Goal: Task Accomplishment & Management: Manage account settings

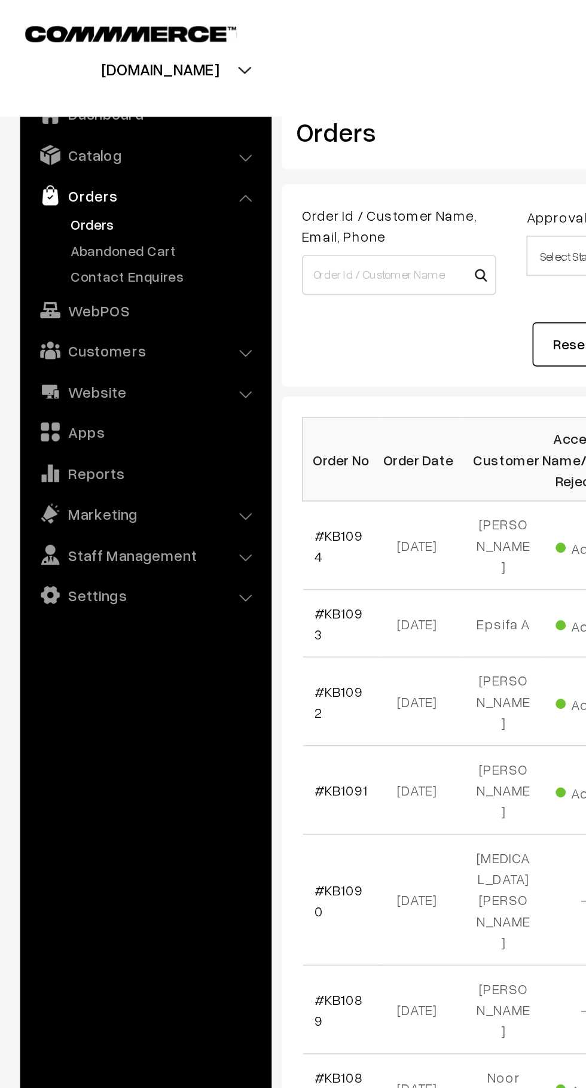
click at [105, 160] on link "Contact Enquires" at bounding box center [98, 164] width 118 height 13
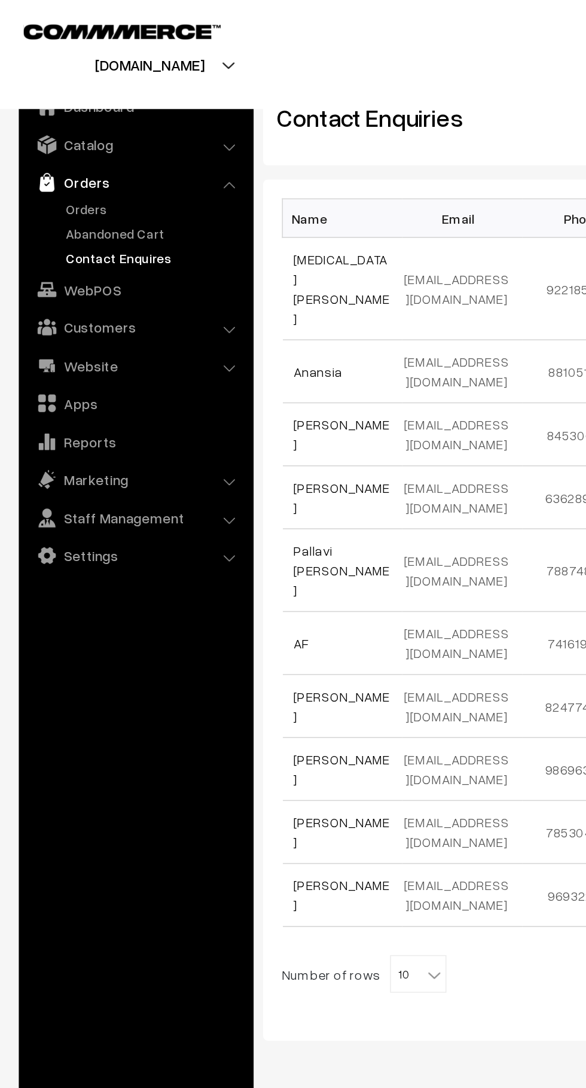
click at [102, 152] on link "Abandoned Cart" at bounding box center [98, 148] width 118 height 13
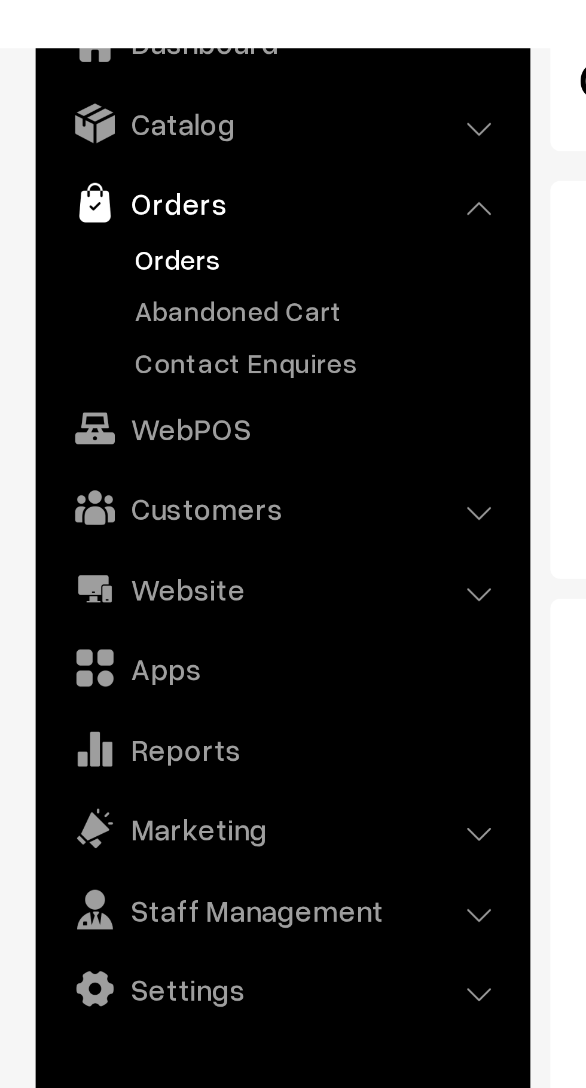
click at [96, 144] on link "Abandoned Cart" at bounding box center [98, 148] width 118 height 13
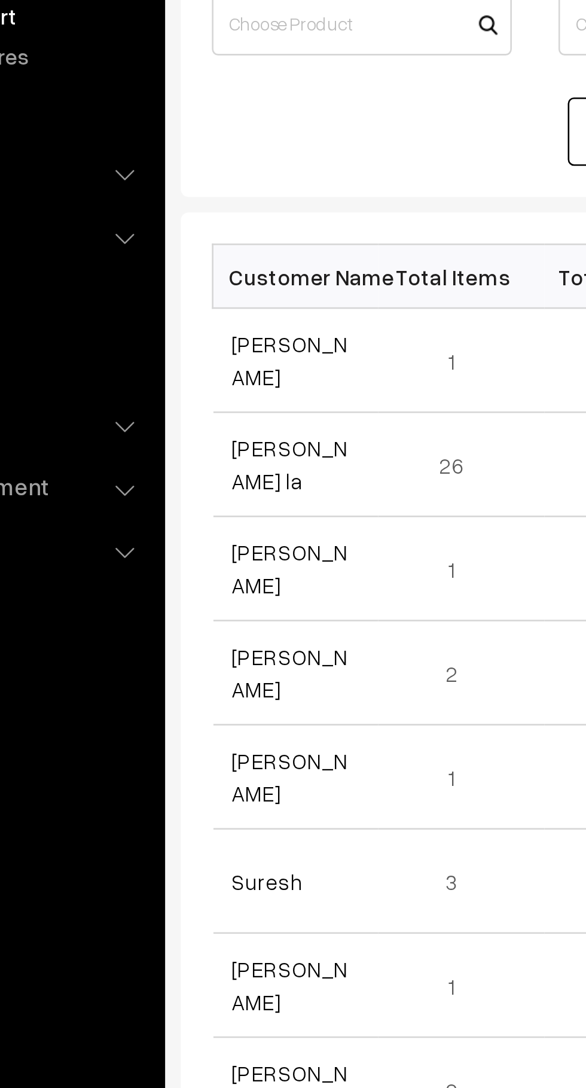
click at [230, 320] on link "[PERSON_NAME] la" at bounding box center [209, 321] width 45 height 23
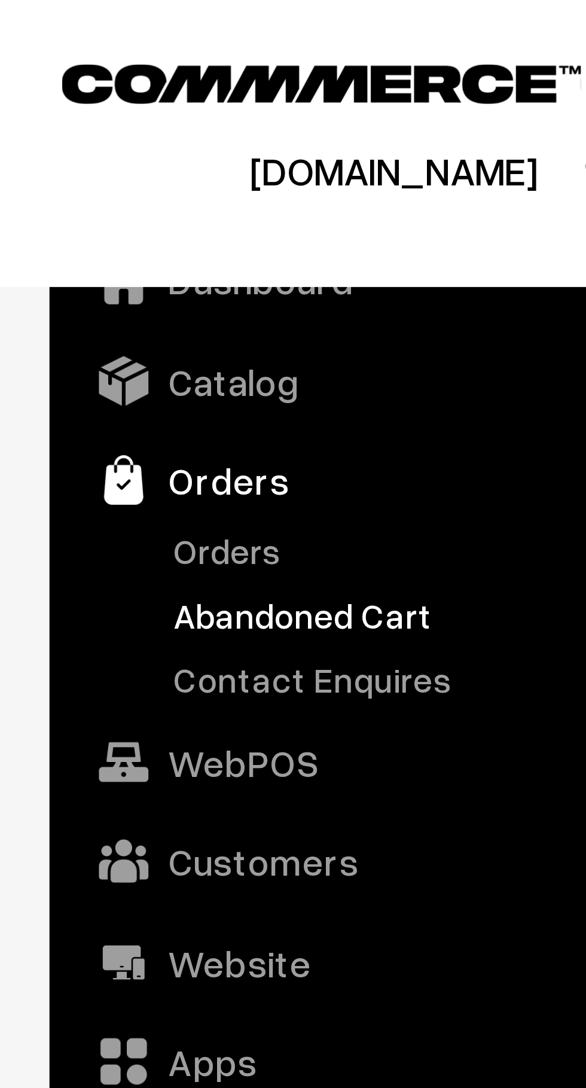
scroll to position [6232, 0]
click at [60, 138] on link "Orders" at bounding box center [98, 133] width 118 height 13
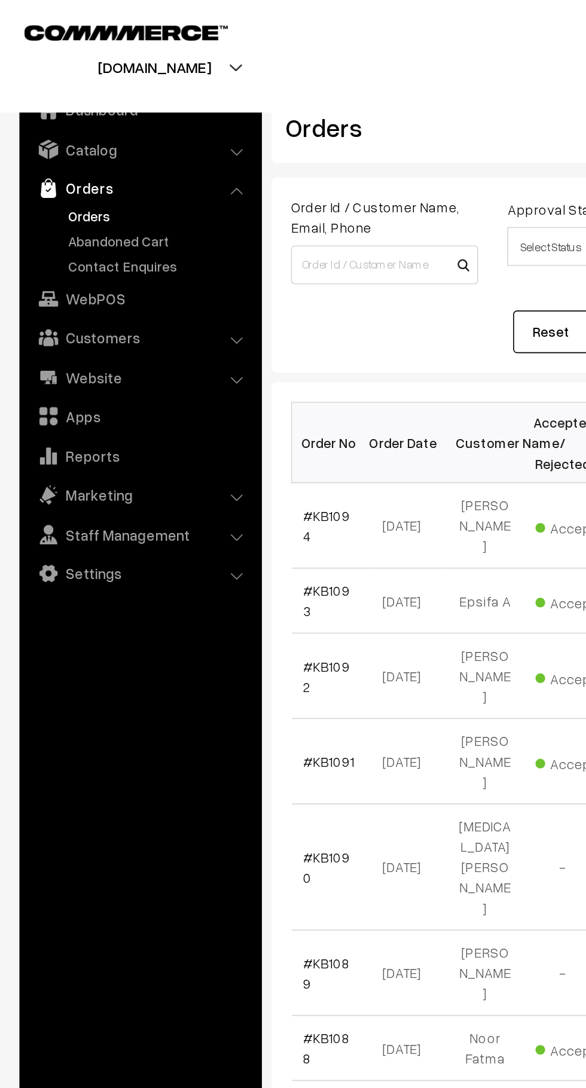
click at [99, 146] on link "Abandoned Cart" at bounding box center [98, 148] width 118 height 13
